Goal: Task Accomplishment & Management: Complete application form

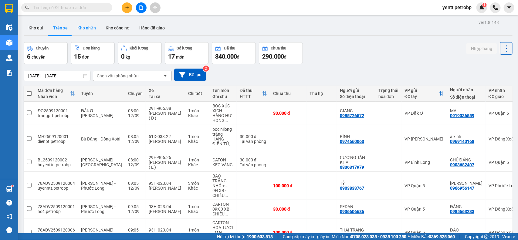
click at [90, 28] on button "Kho nhận" at bounding box center [87, 28] width 28 height 15
type input "[DATE] – [DATE]"
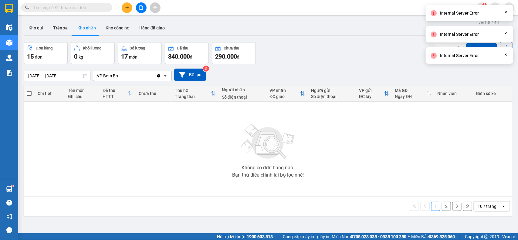
click at [87, 26] on button "Kho nhận" at bounding box center [87, 28] width 28 height 15
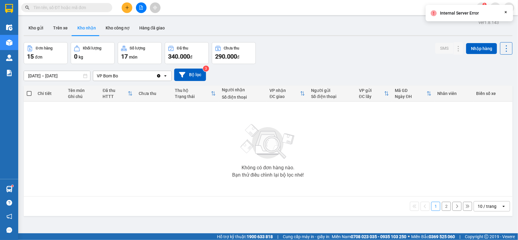
click at [87, 26] on button "Kho nhận" at bounding box center [87, 28] width 28 height 15
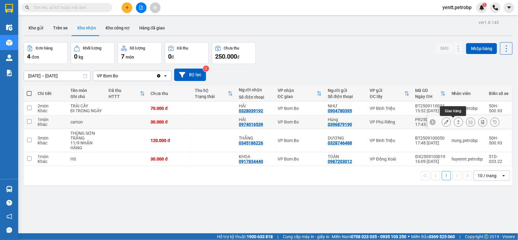
click at [457, 122] on icon at bounding box center [458, 122] width 3 height 4
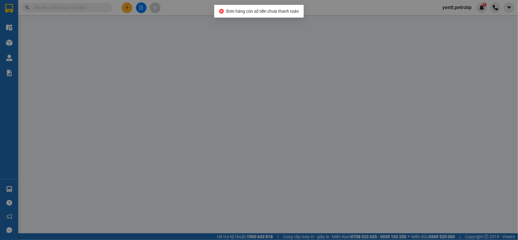
type input "0396879190"
type input "Hùng"
type input "0974016539"
type input "HẢI"
type input "30.000"
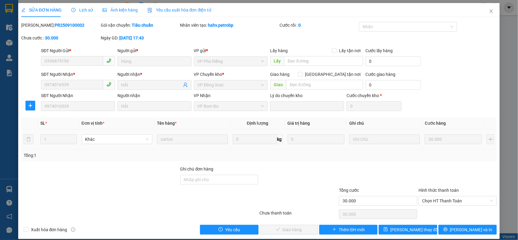
copy b "PR2509100002"
drag, startPoint x: 74, startPoint y: 26, endPoint x: 36, endPoint y: 28, distance: 37.4
click at [36, 28] on div "Mã ĐH: PR2509100002" at bounding box center [60, 25] width 78 height 7
click at [468, 202] on span "Chọn HT Thanh Toán" at bounding box center [457, 200] width 71 height 9
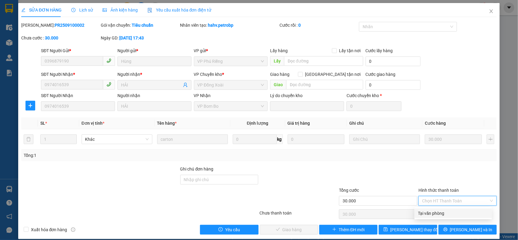
click at [451, 210] on div "Tại văn phòng" at bounding box center [453, 213] width 70 height 7
type input "0"
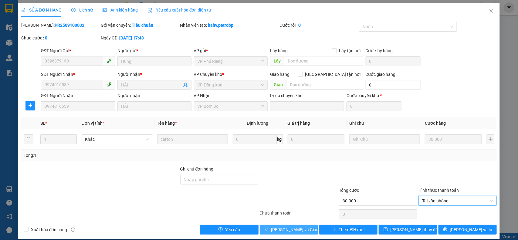
click at [295, 228] on span "Lưu và Giao hàng" at bounding box center [300, 229] width 58 height 7
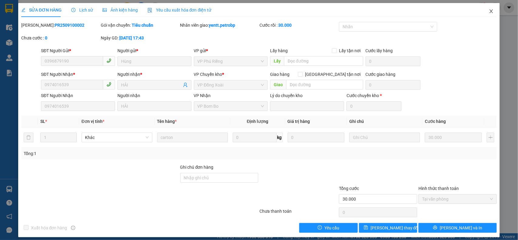
click at [490, 12] on icon "close" at bounding box center [491, 11] width 3 height 4
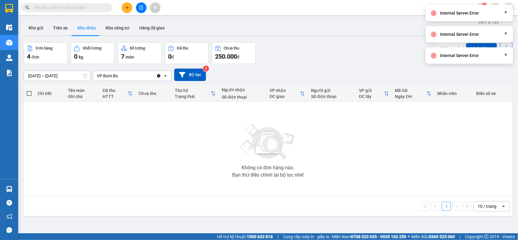
click at [87, 25] on button "Kho nhận" at bounding box center [87, 28] width 28 height 15
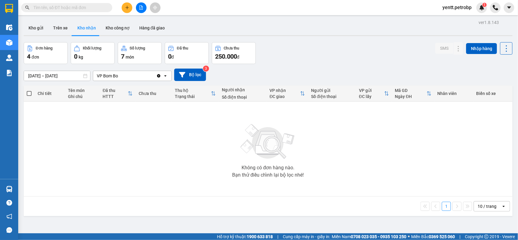
click at [86, 28] on button "Kho nhận" at bounding box center [87, 28] width 28 height 15
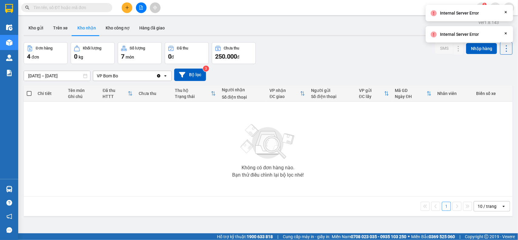
click at [85, 28] on button "Kho nhận" at bounding box center [87, 28] width 28 height 15
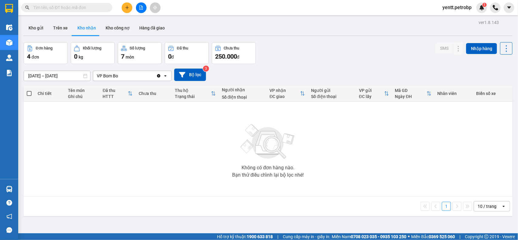
click at [84, 26] on button "Kho nhận" at bounding box center [87, 28] width 28 height 15
click at [119, 29] on button "Kho công nợ" at bounding box center [118, 28] width 34 height 15
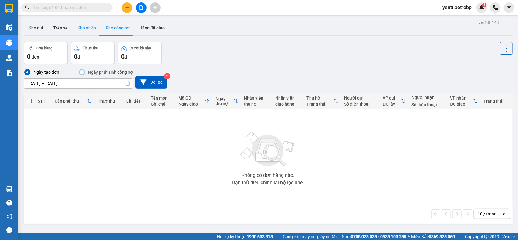
click at [80, 23] on button "Kho nhận" at bounding box center [87, 28] width 28 height 15
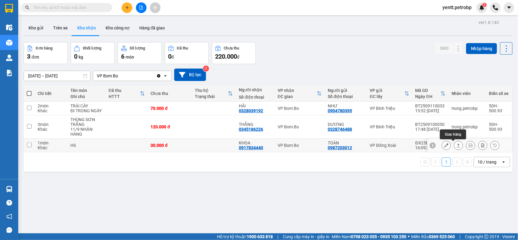
click at [457, 147] on icon at bounding box center [459, 145] width 4 height 4
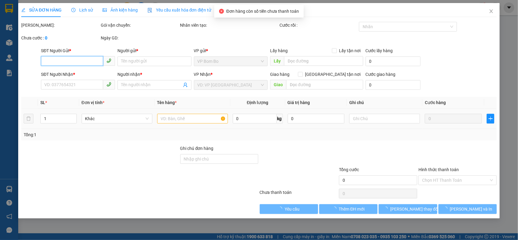
type input "0987203012"
type input "TOÀN"
type input "0917834440"
type input "KHOA"
type input "30.000"
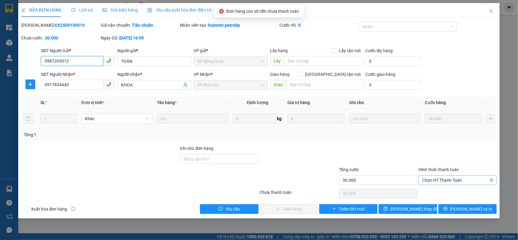
click at [449, 183] on span "Chọn HT Thanh Toán" at bounding box center [457, 180] width 71 height 9
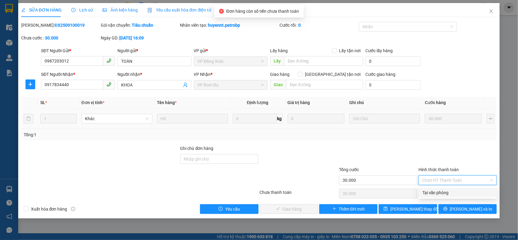
click at [444, 192] on div "Tại văn phòng" at bounding box center [458, 192] width 71 height 7
type input "0"
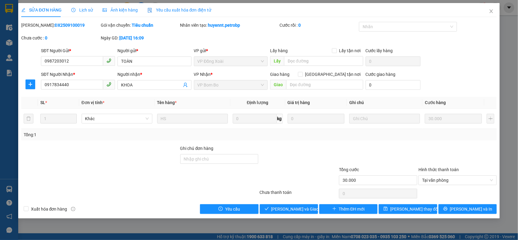
drag, startPoint x: 70, startPoint y: 23, endPoint x: 37, endPoint y: 26, distance: 33.5
click at [37, 26] on div "Mã ĐH: ĐX2509100019" at bounding box center [60, 25] width 78 height 7
copy b "ĐX2509100019"
click at [289, 207] on span "Lưu và Giao hàng" at bounding box center [300, 209] width 58 height 7
